Goal: Task Accomplishment & Management: Manage account settings

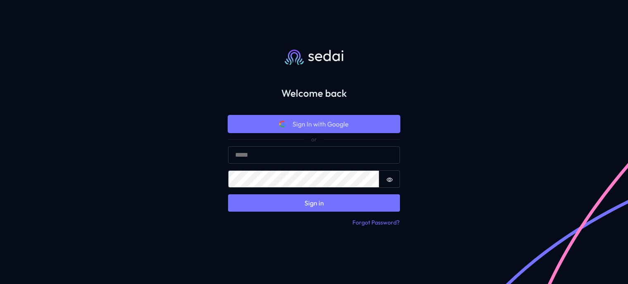
click at [320, 124] on span "Sign In with Google" at bounding box center [320, 124] width 56 height 10
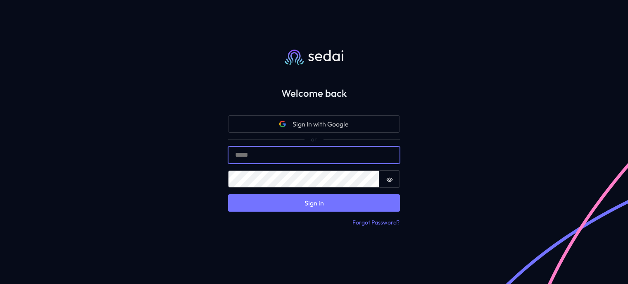
click at [357, 154] on input "Email" at bounding box center [314, 154] width 172 height 17
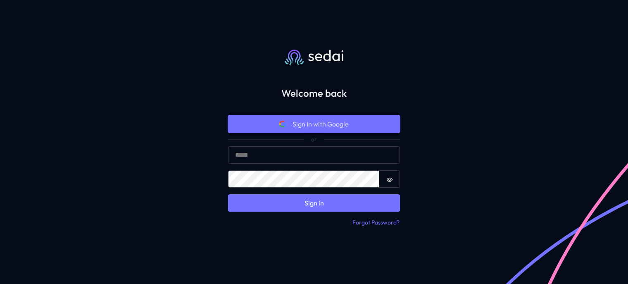
click at [355, 126] on button "Sign In with Google" at bounding box center [314, 123] width 172 height 17
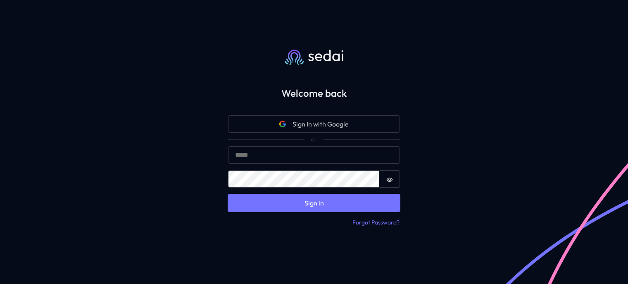
click at [377, 202] on button "Sign in" at bounding box center [314, 202] width 172 height 17
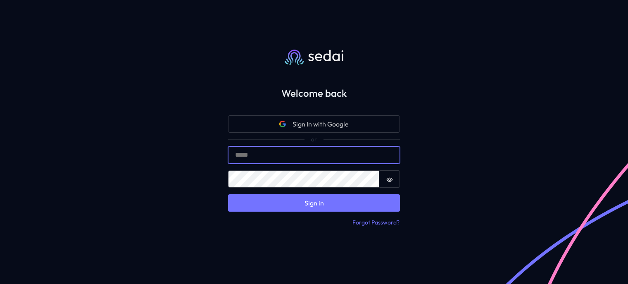
click at [356, 152] on input "Email" at bounding box center [314, 154] width 172 height 17
type input "**********"
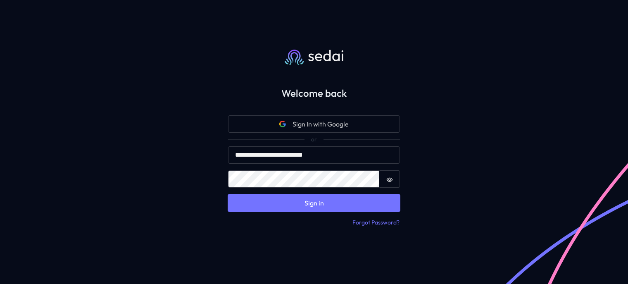
click at [263, 201] on button "Sign in" at bounding box center [314, 202] width 172 height 17
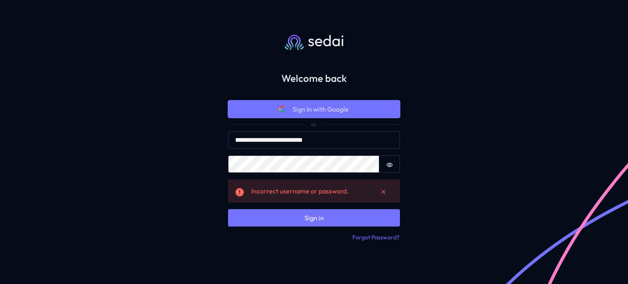
click at [345, 107] on span "Sign In with Google" at bounding box center [320, 109] width 56 height 10
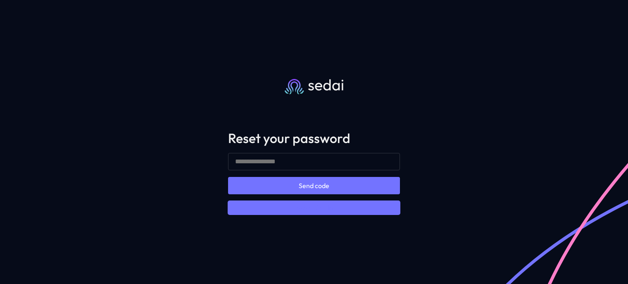
click at [330, 210] on button "Back to Sign In" at bounding box center [314, 208] width 172 height 14
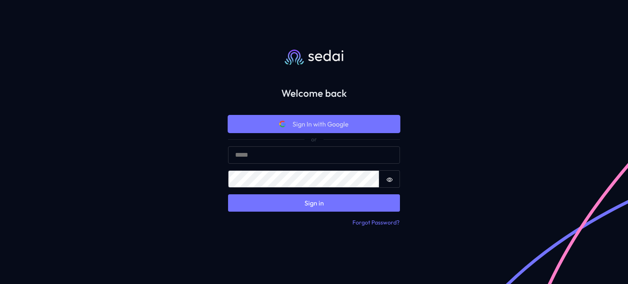
click at [334, 122] on span "Sign In with Google" at bounding box center [320, 124] width 56 height 10
